Goal: Task Accomplishment & Management: Manage account settings

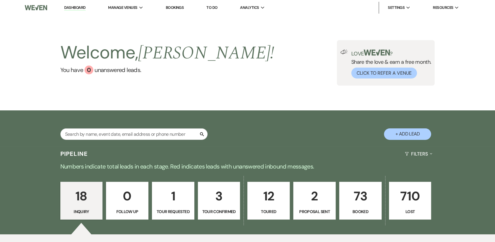
click at [358, 201] on p "73" at bounding box center [360, 196] width 35 height 20
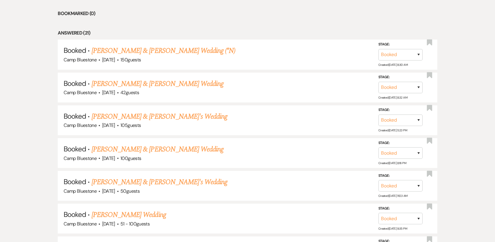
scroll to position [283, 0]
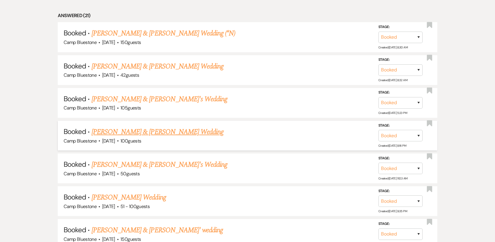
click at [189, 131] on link "[PERSON_NAME] & [PERSON_NAME] Wedding" at bounding box center [158, 131] width 132 height 11
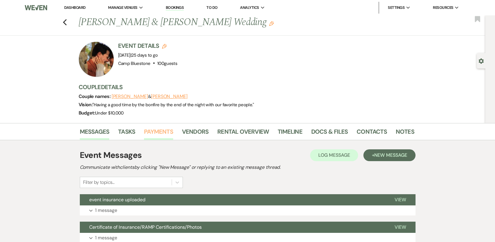
click at [167, 130] on link "Payments" at bounding box center [158, 133] width 29 height 13
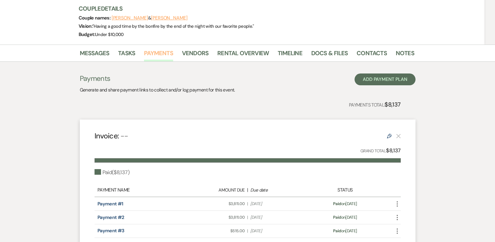
scroll to position [135, 0]
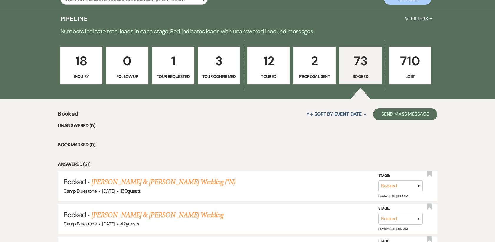
scroll to position [283, 0]
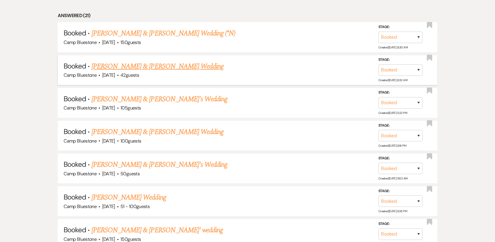
click at [135, 65] on link "[PERSON_NAME] & [PERSON_NAME] Wedding" at bounding box center [158, 66] width 132 height 11
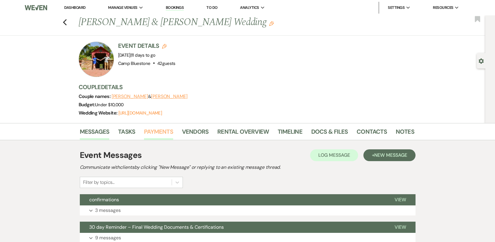
click at [158, 131] on link "Payments" at bounding box center [158, 133] width 29 height 13
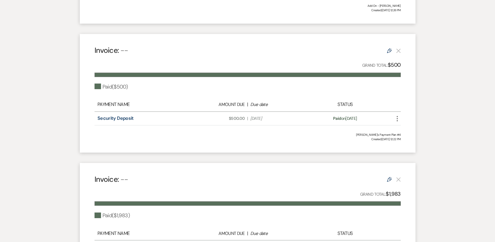
scroll to position [297, 0]
